Goal: Task Accomplishment & Management: Manage account settings

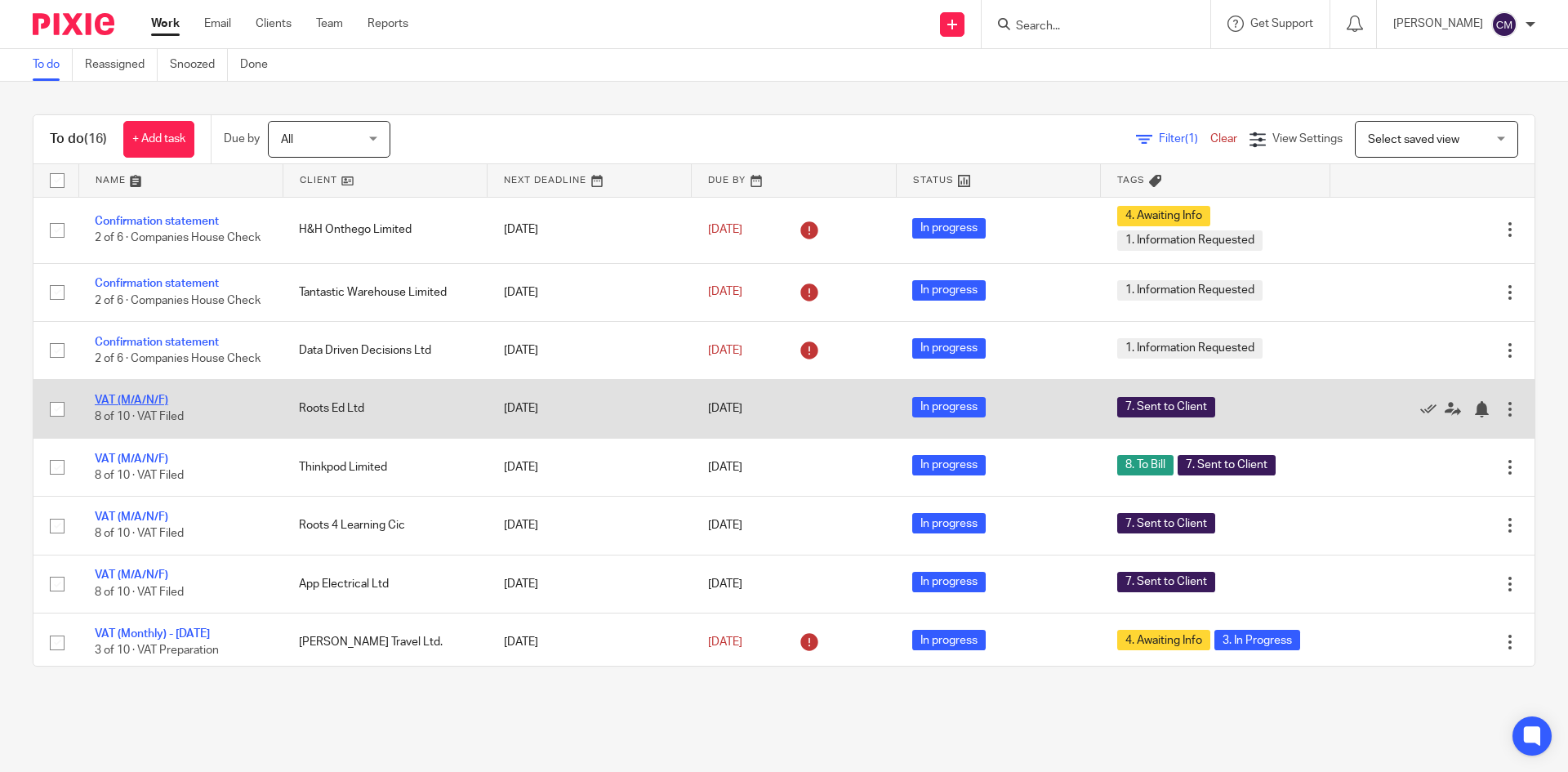
click at [129, 406] on link "VAT (M/A/N/F)" at bounding box center [131, 400] width 74 height 11
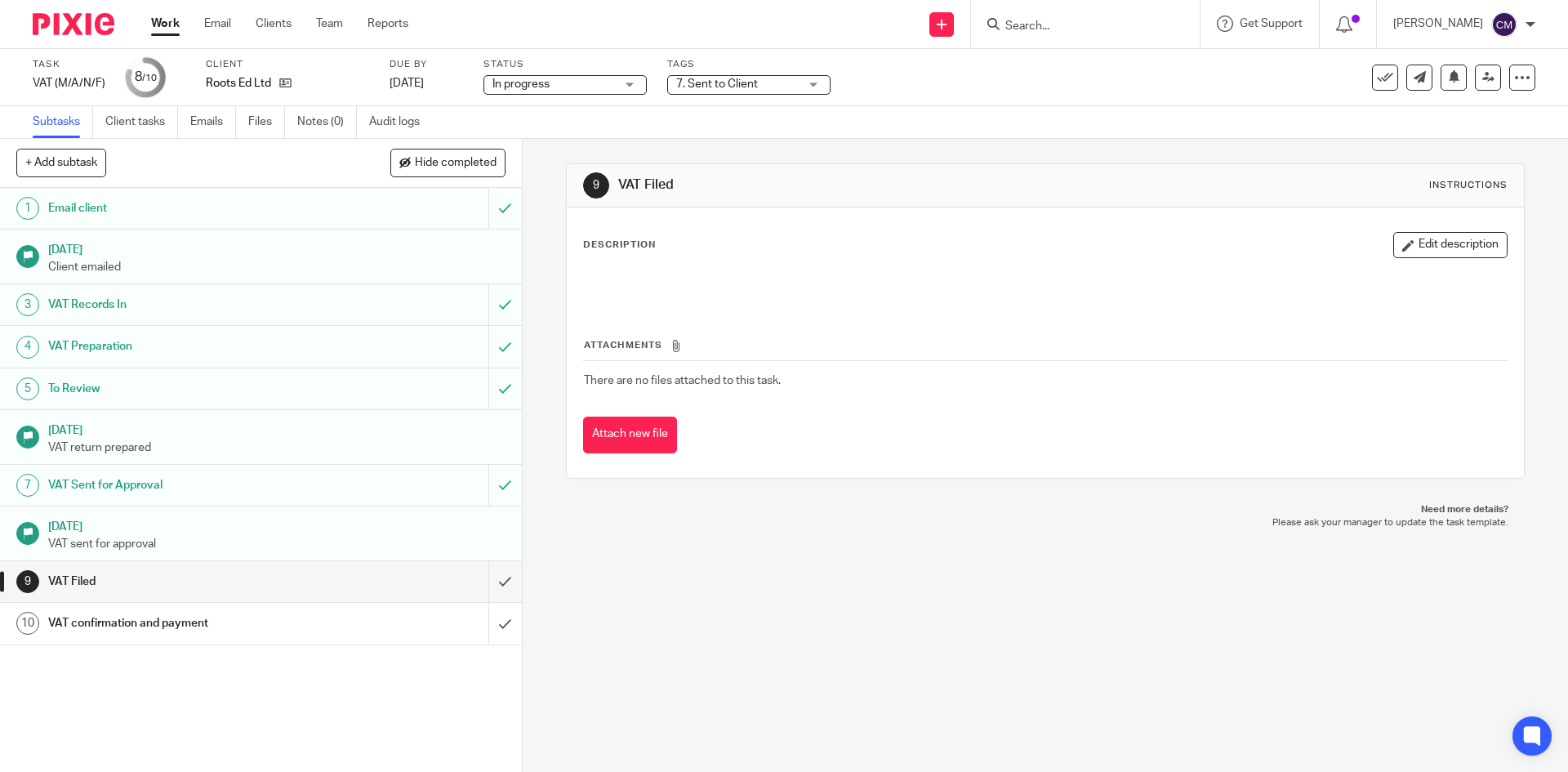
click at [746, 77] on span "7. Sent to Client" at bounding box center [737, 85] width 122 height 17
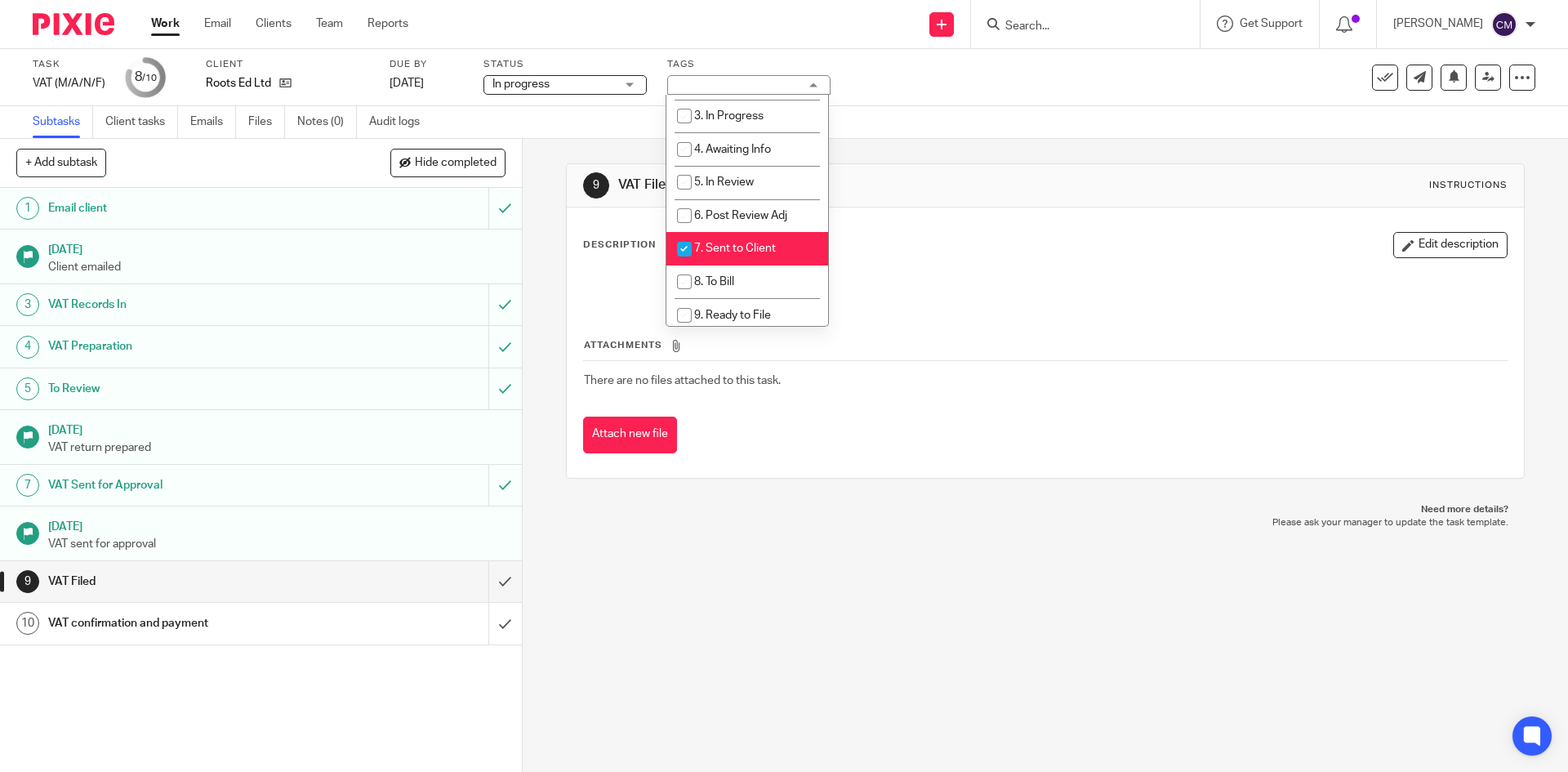
scroll to position [245, 0]
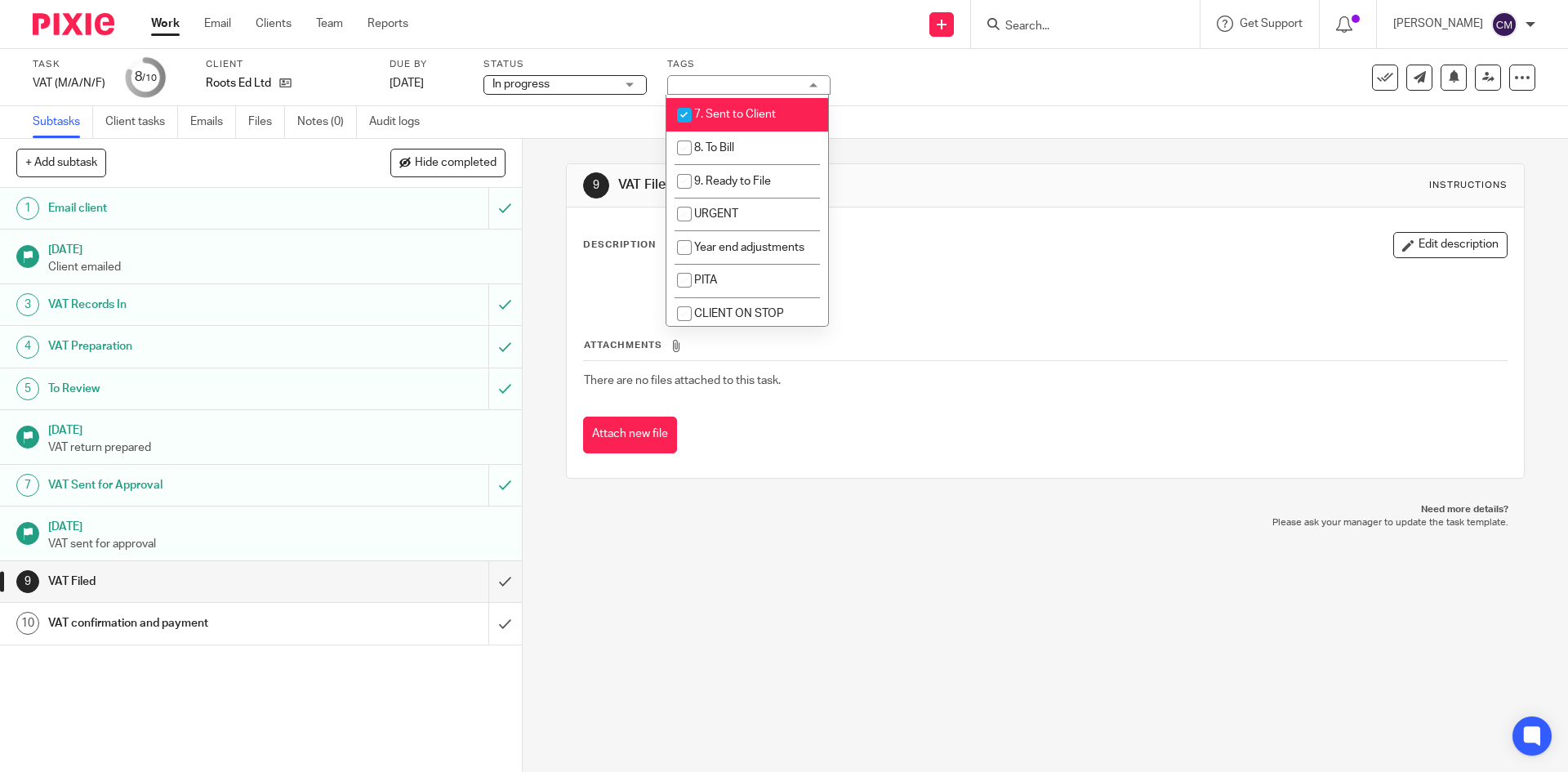
click at [737, 117] on span "7. Sent to Client" at bounding box center [734, 114] width 82 height 11
checkbox input "false"
click at [731, 140] on li "8. To Bill" at bounding box center [747, 148] width 162 height 33
checkbox input "true"
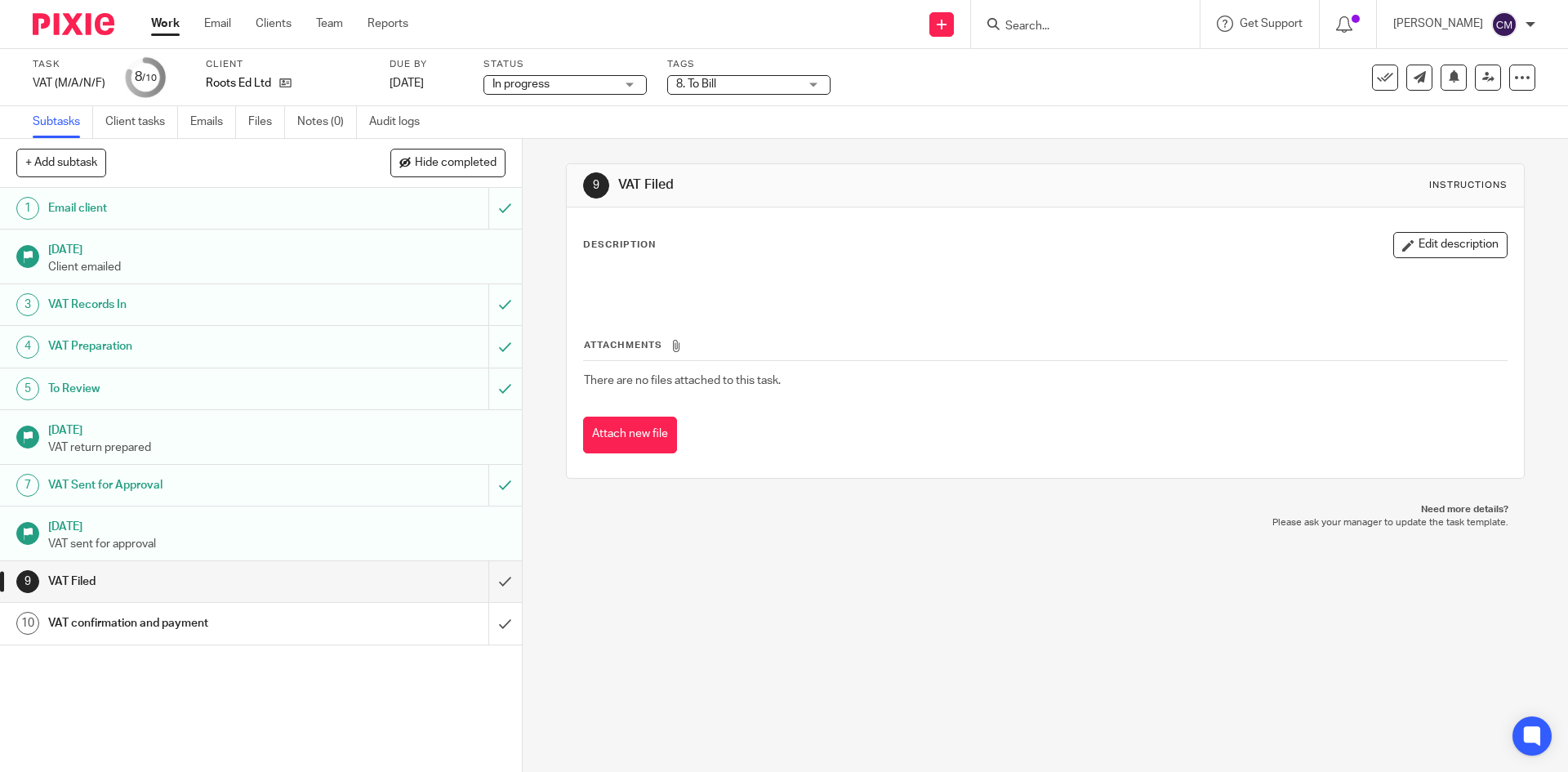
click at [600, 178] on div "9" at bounding box center [596, 185] width 26 height 26
click at [489, 575] on input "submit" at bounding box center [261, 581] width 522 height 40
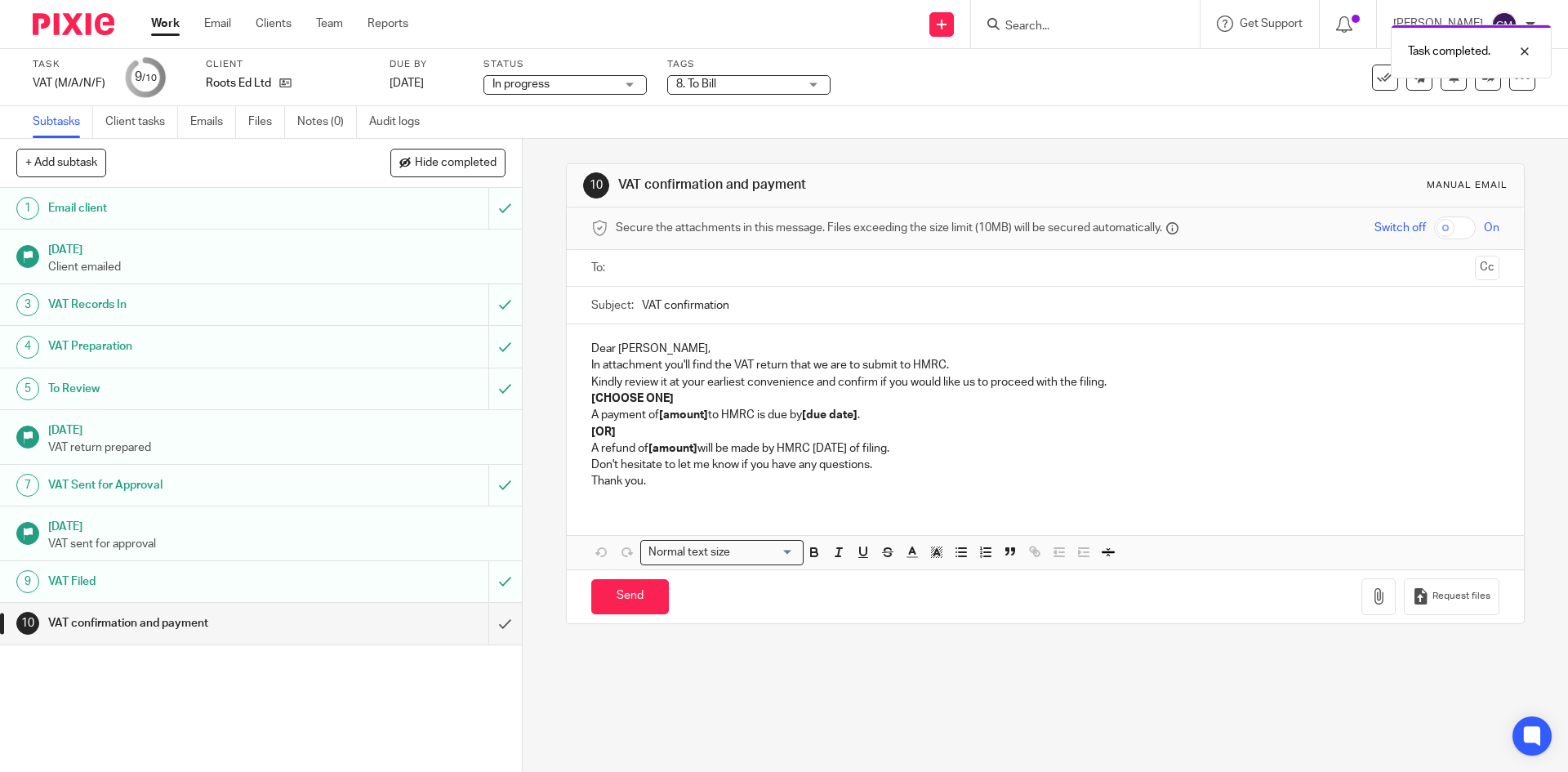
click at [172, 26] on link "Work" at bounding box center [165, 24] width 28 height 17
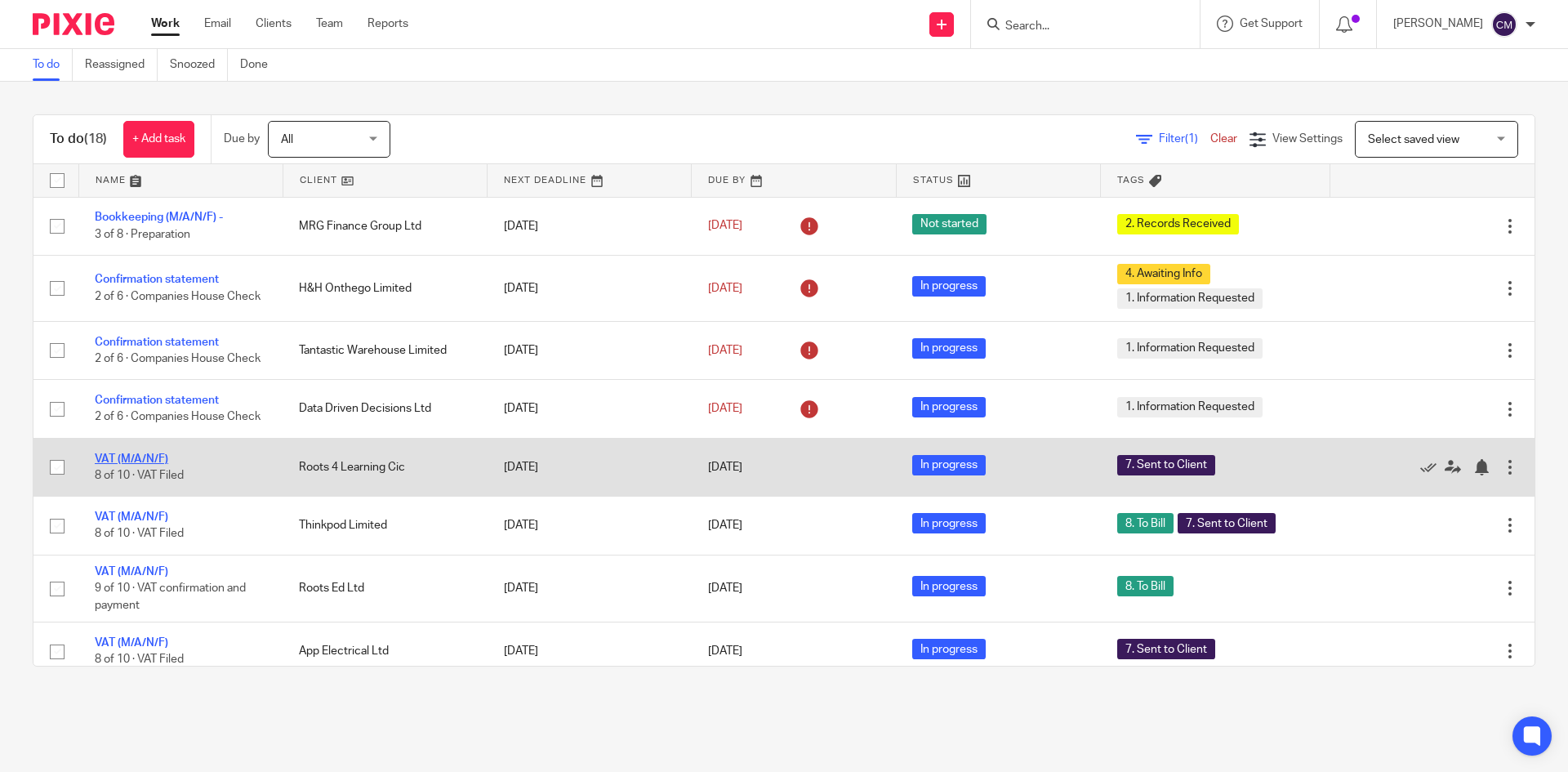
click at [164, 465] on link "VAT (M/A/N/F)" at bounding box center [131, 459] width 74 height 11
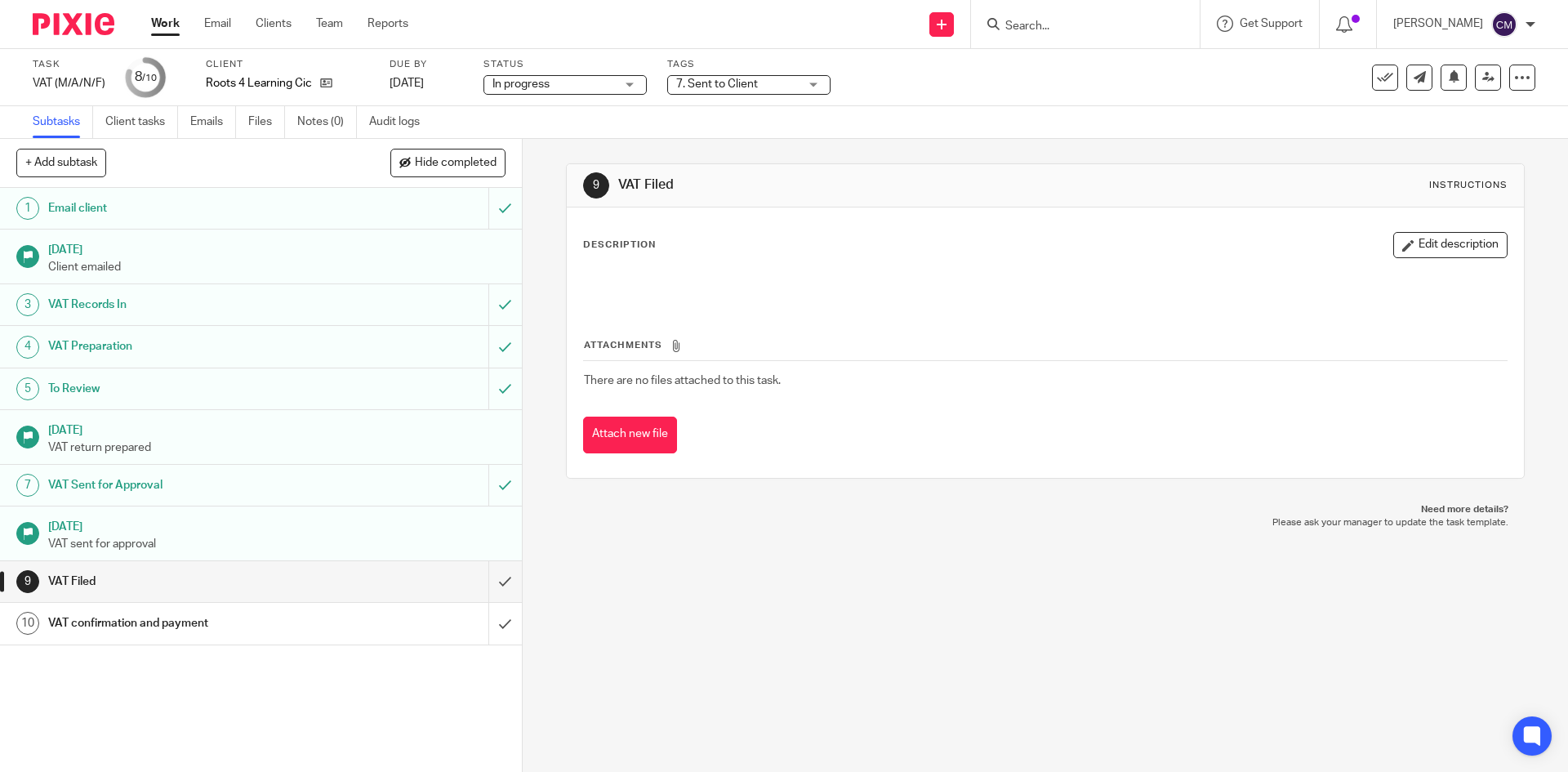
click at [759, 82] on span "7. Sent to Client" at bounding box center [737, 85] width 122 height 17
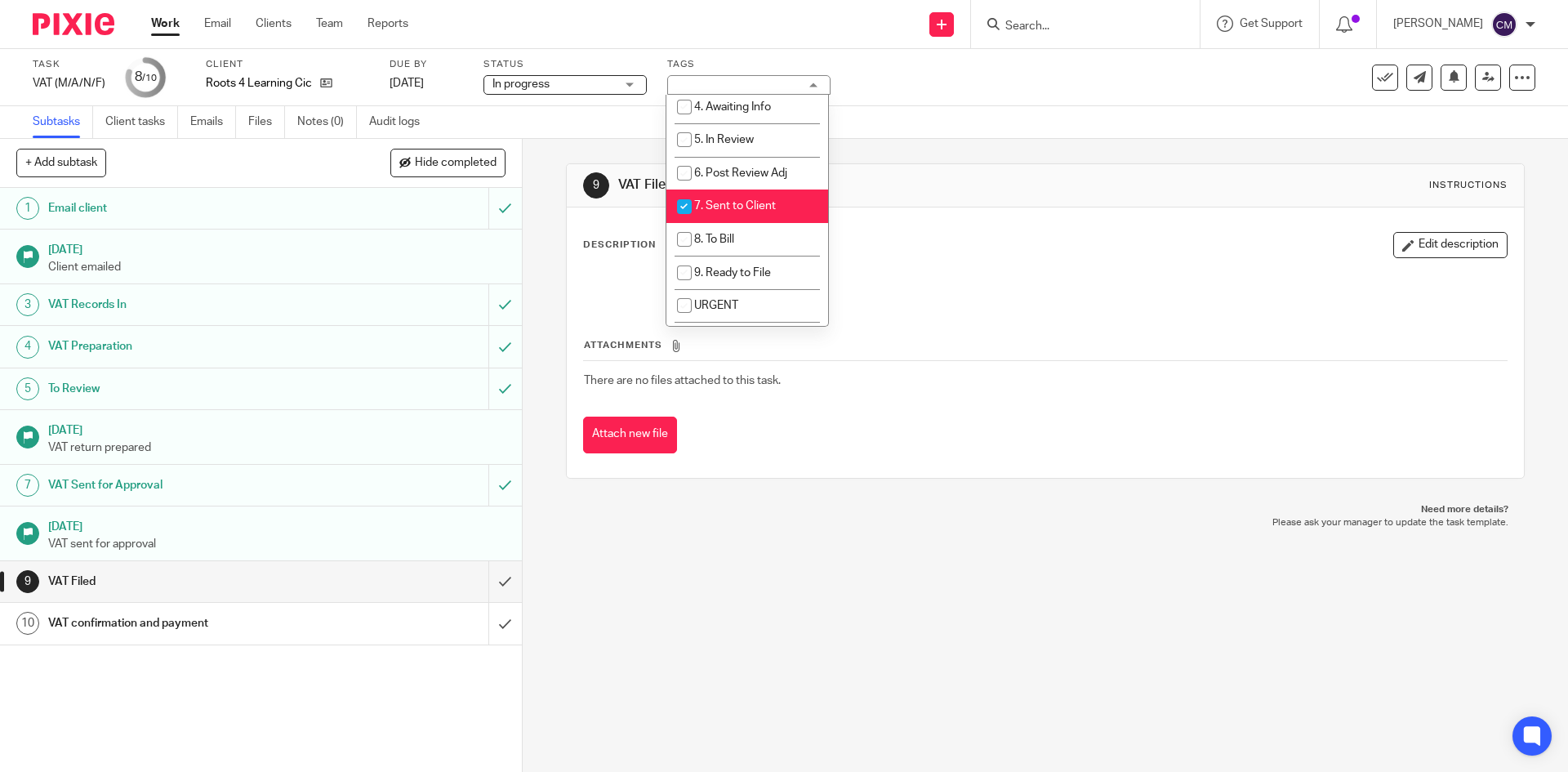
scroll to position [164, 0]
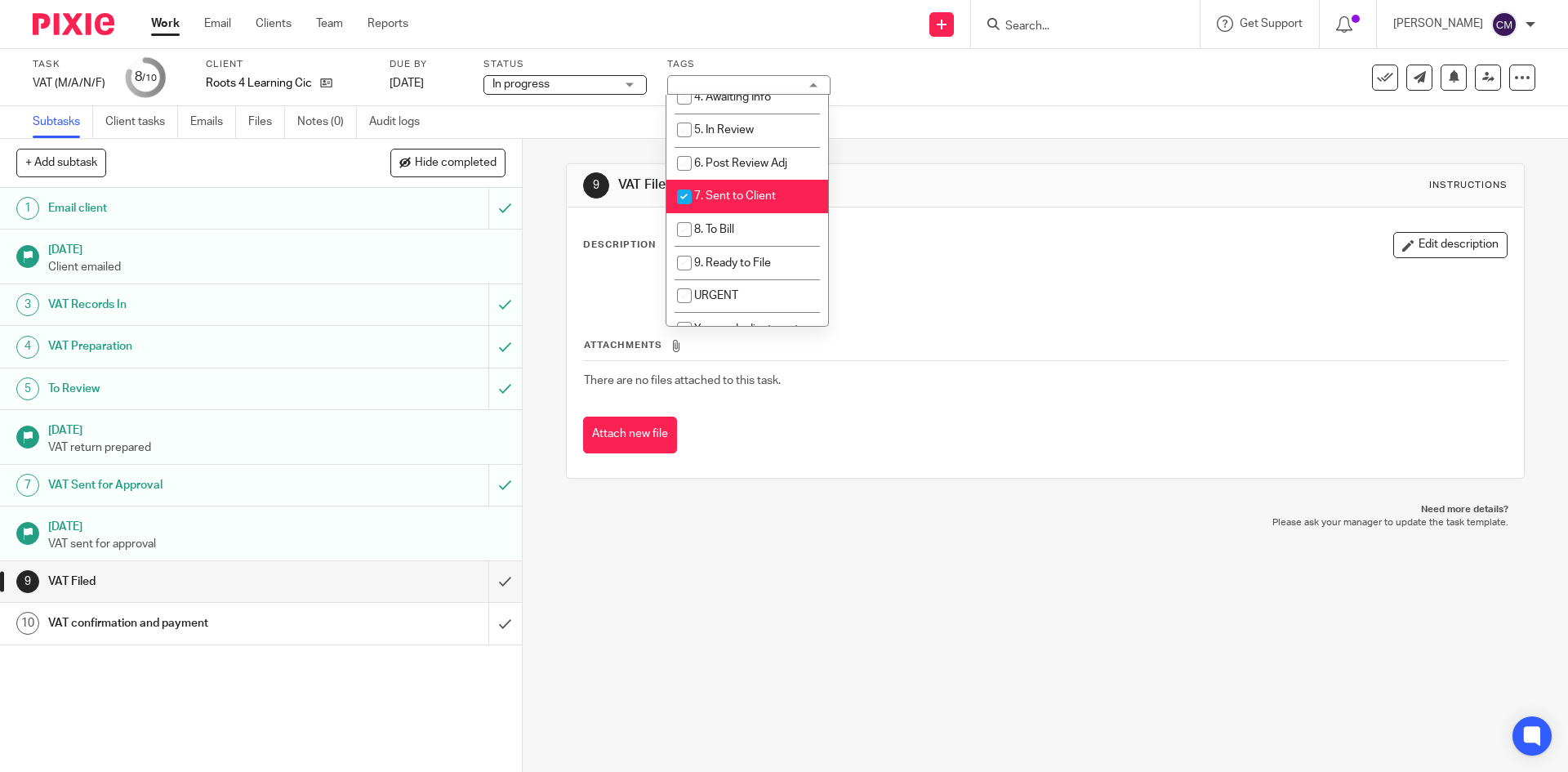
click at [763, 199] on span "7. Sent to Client" at bounding box center [734, 196] width 82 height 11
checkbox input "false"
click at [730, 223] on li "8. To Bill" at bounding box center [747, 230] width 162 height 33
checkbox input "true"
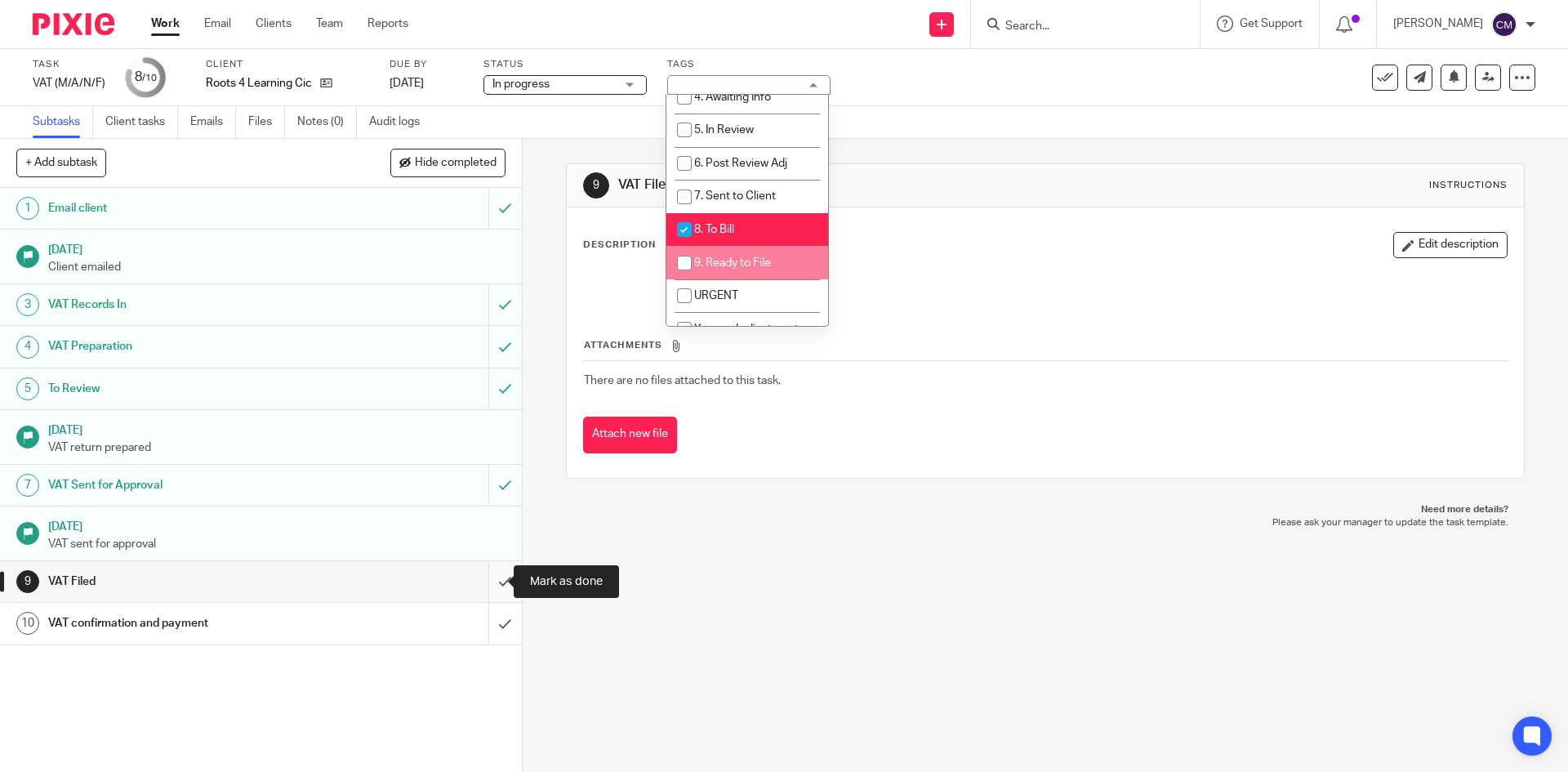
click at [485, 577] on input "submit" at bounding box center [261, 581] width 522 height 40
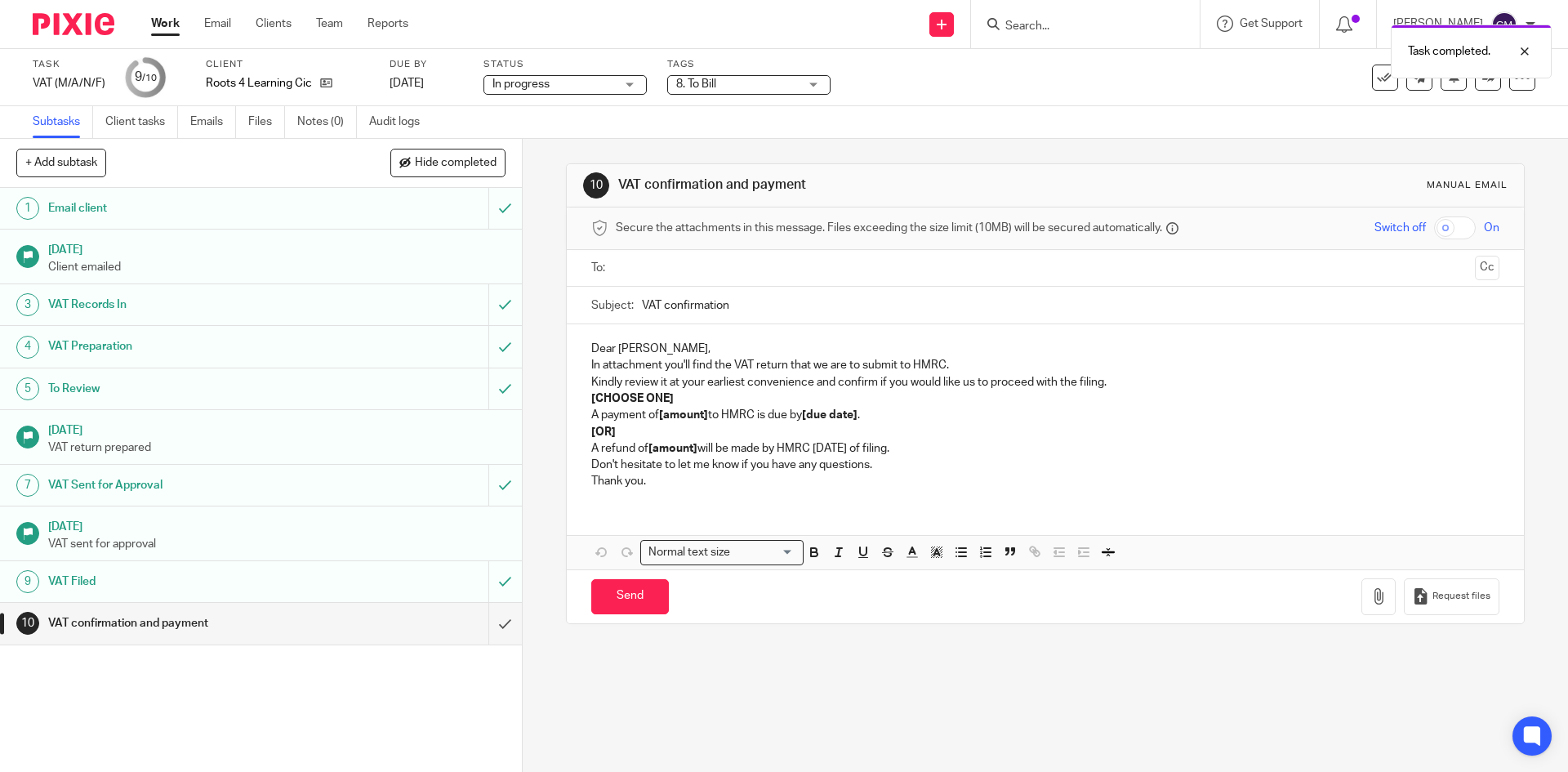
click at [166, 25] on link "Work" at bounding box center [165, 24] width 28 height 17
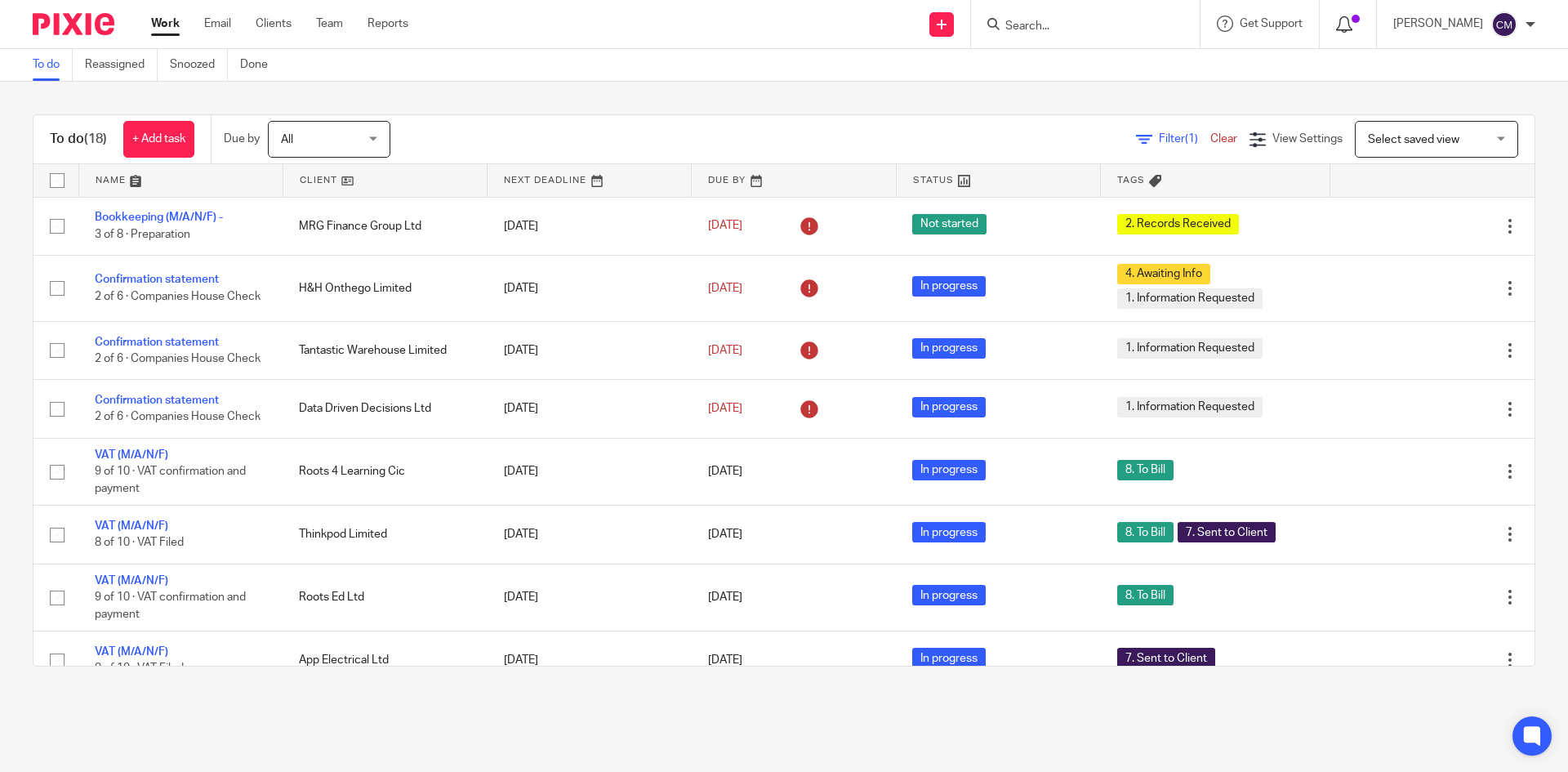
click at [1352, 22] on icon at bounding box center [1345, 25] width 17 height 17
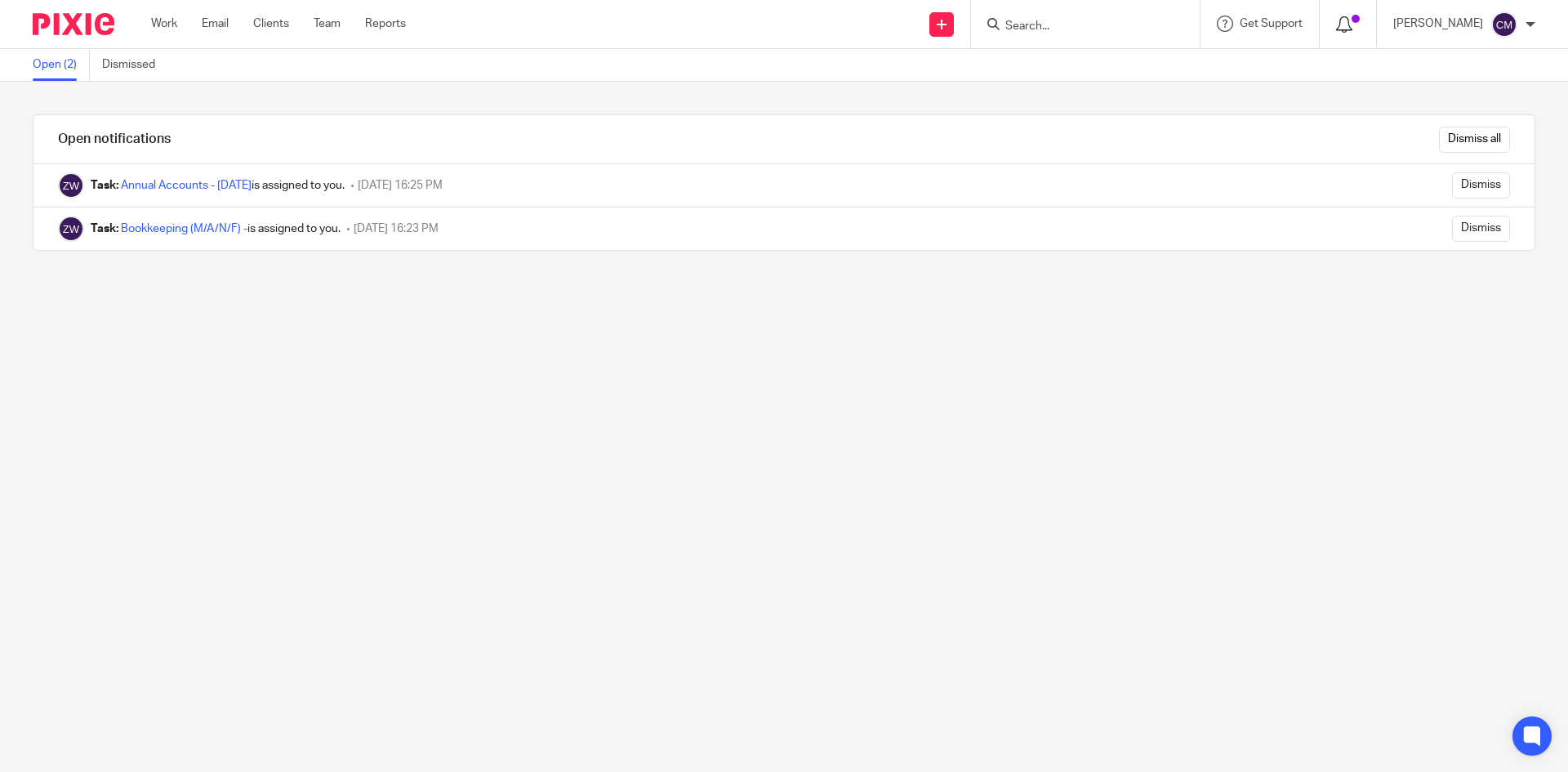
click at [1352, 17] on icon at bounding box center [1345, 25] width 17 height 17
